Goal: Contribute content

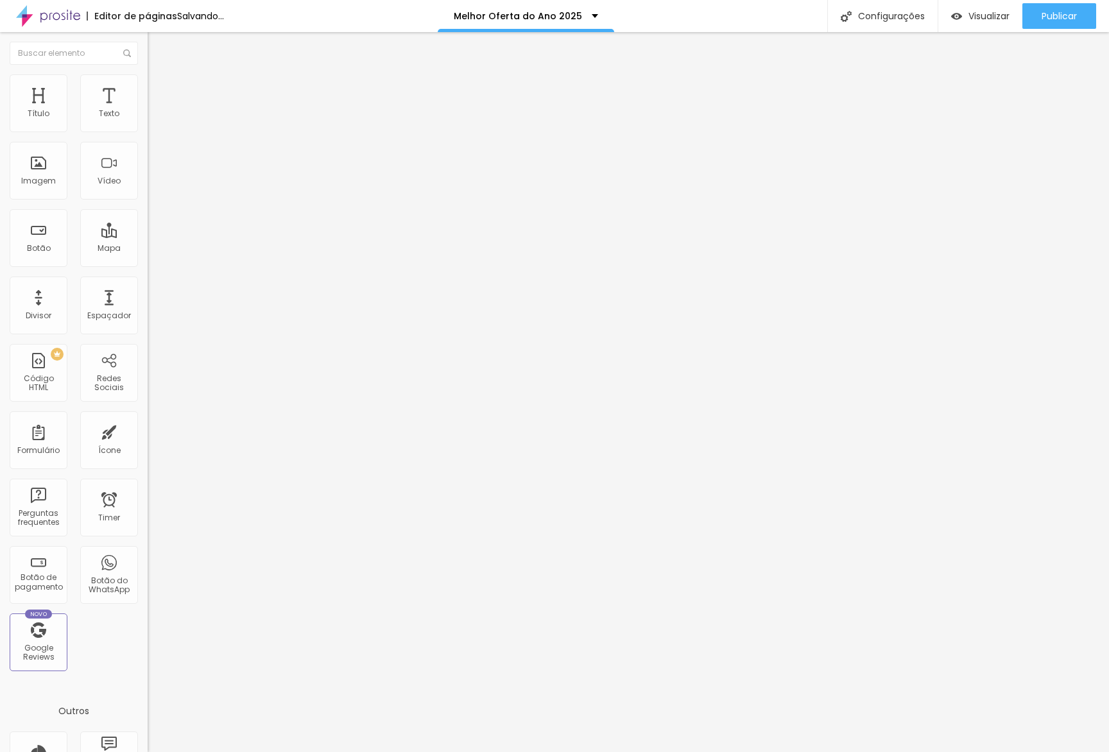
click at [148, 110] on span "Trocar imagem" at bounding box center [183, 104] width 70 height 11
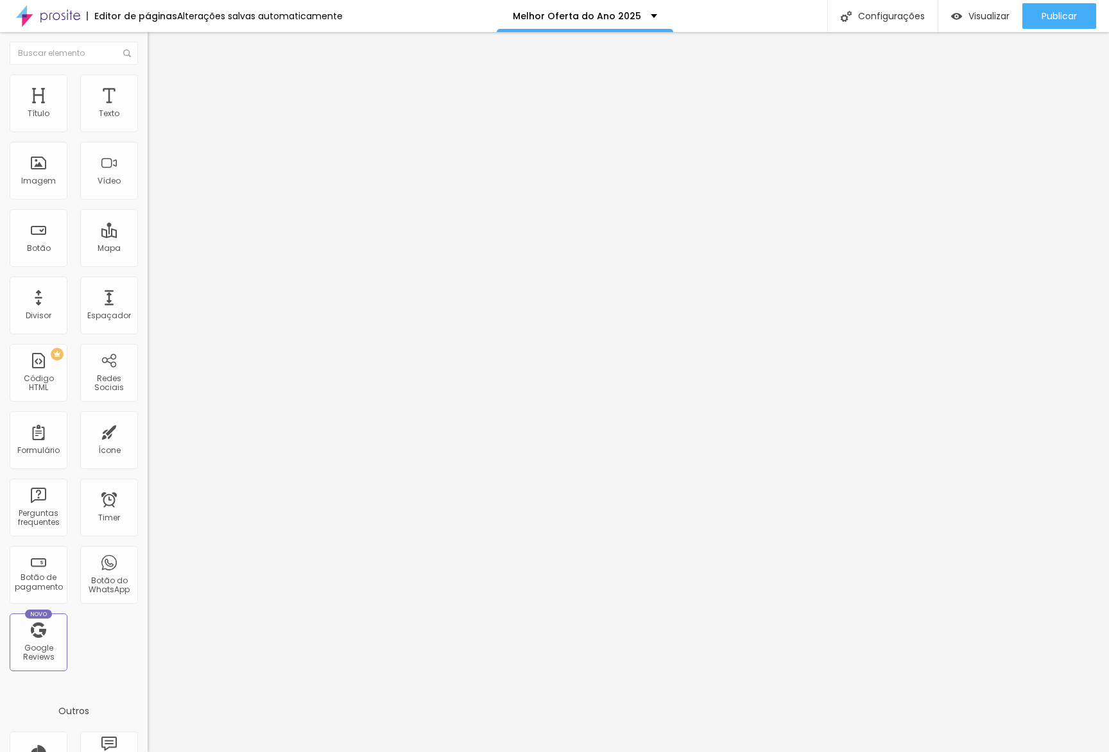
click at [148, 110] on span "Trocar imagem" at bounding box center [183, 104] width 70 height 11
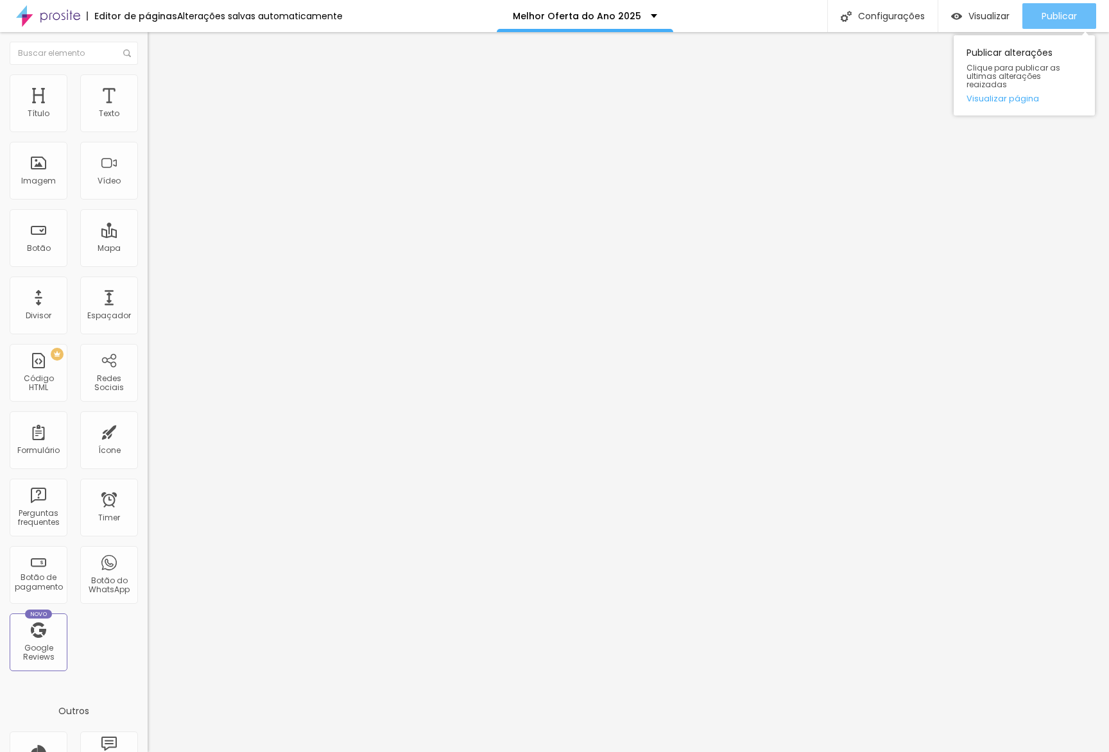
click at [1039, 17] on button "Publicar" at bounding box center [1059, 16] width 74 height 26
click at [1003, 95] on div "Publicar alterações Clique para publicar as ultimas alterações reaizadas Visual…" at bounding box center [1023, 75] width 141 height 80
click at [1025, 94] on link "Visualizar página" at bounding box center [1023, 98] width 115 height 8
